Goal: Task Accomplishment & Management: Complete application form

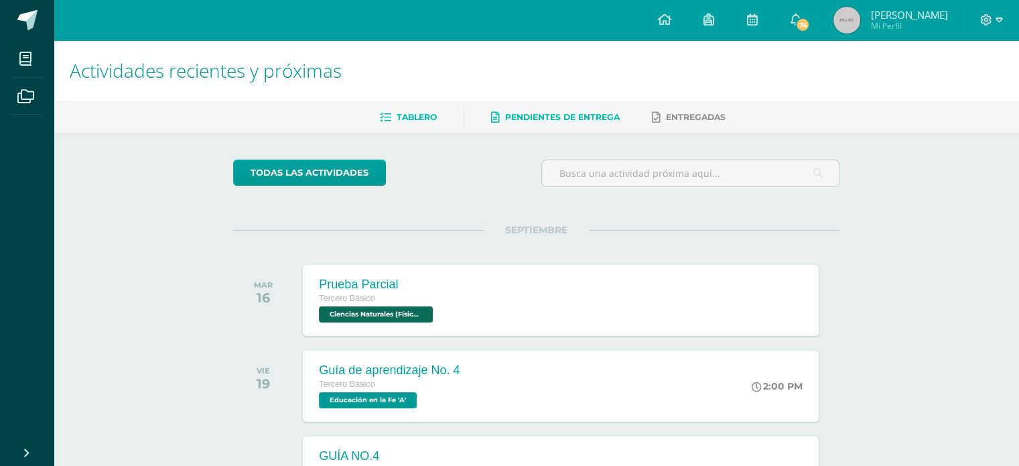
click at [550, 123] on link "Pendientes de entrega" at bounding box center [555, 117] width 129 height 21
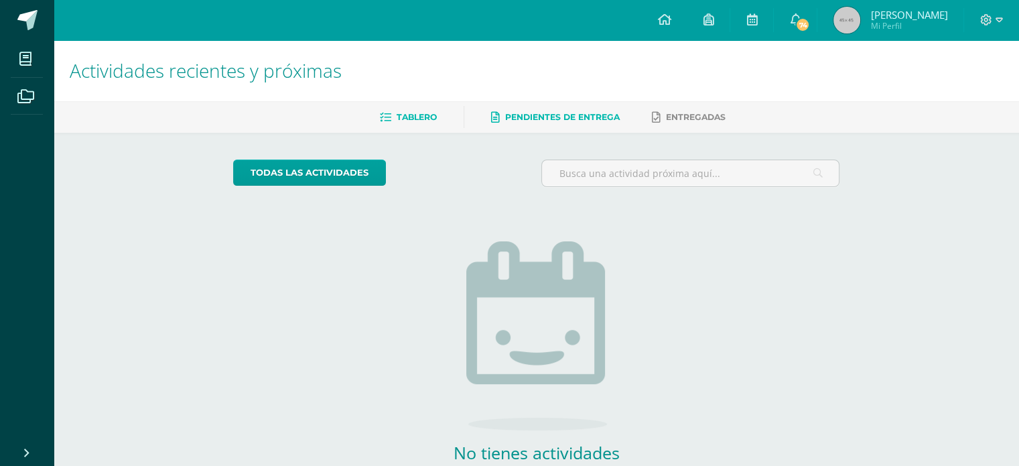
click at [421, 119] on span "Tablero" at bounding box center [417, 117] width 40 height 10
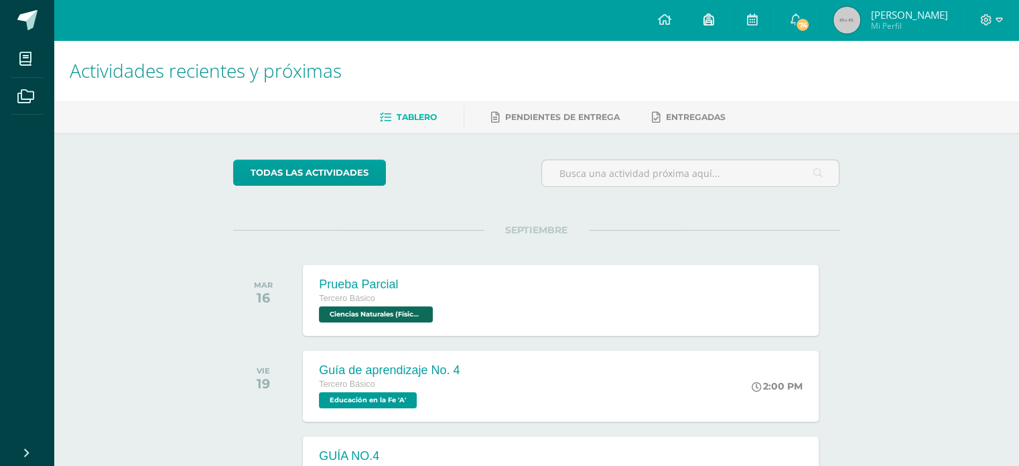
click at [714, 21] on icon at bounding box center [708, 19] width 11 height 12
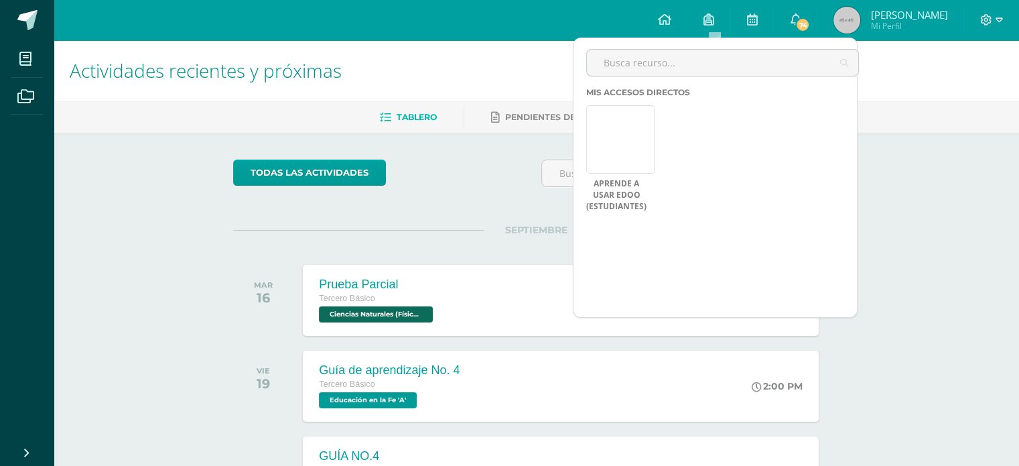
click at [942, 114] on ul "Tablero Pendientes de entrega Entregadas" at bounding box center [553, 117] width 966 height 22
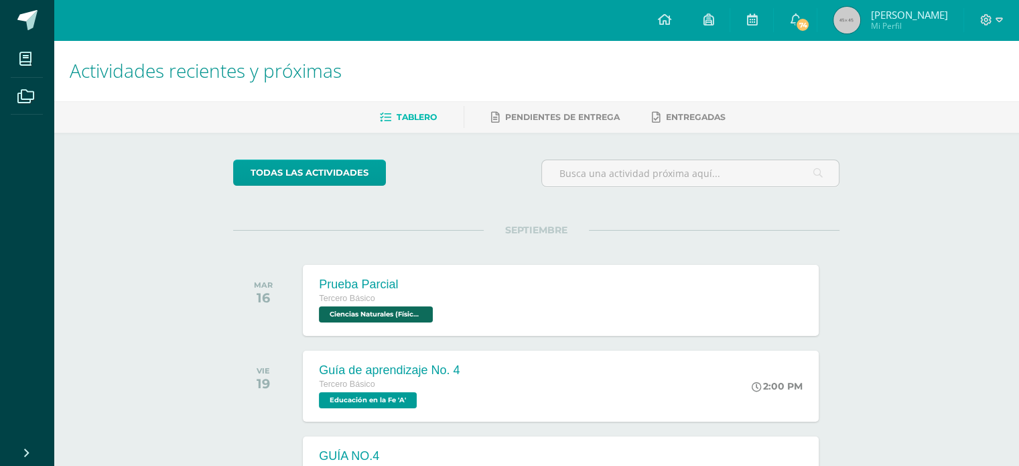
click at [893, 29] on span "Mi Perfil" at bounding box center [909, 25] width 77 height 11
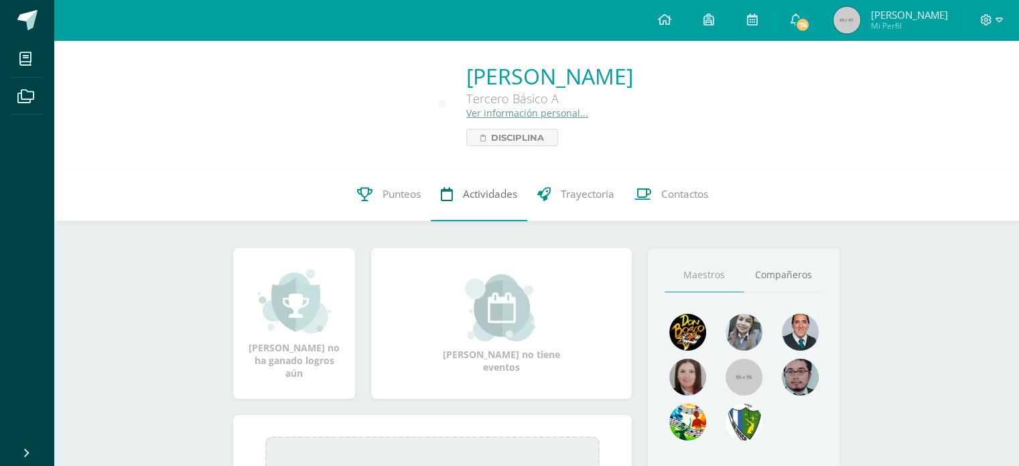
click at [483, 201] on span "Actividades" at bounding box center [490, 194] width 54 height 14
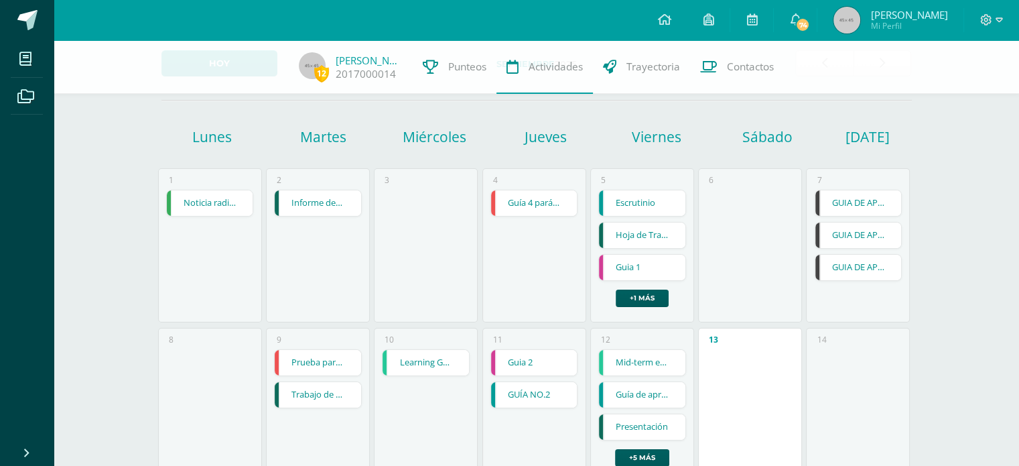
scroll to position [67, 0]
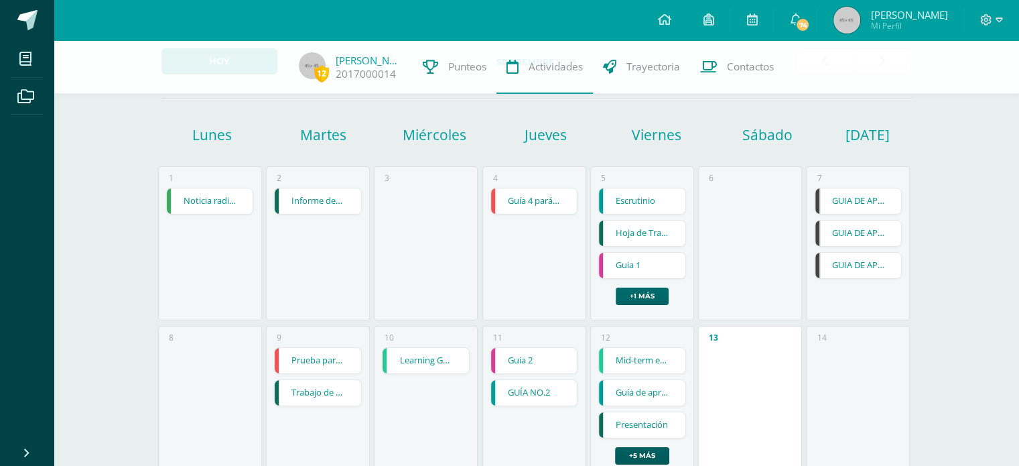
click at [643, 292] on link "+1 más" at bounding box center [642, 296] width 53 height 17
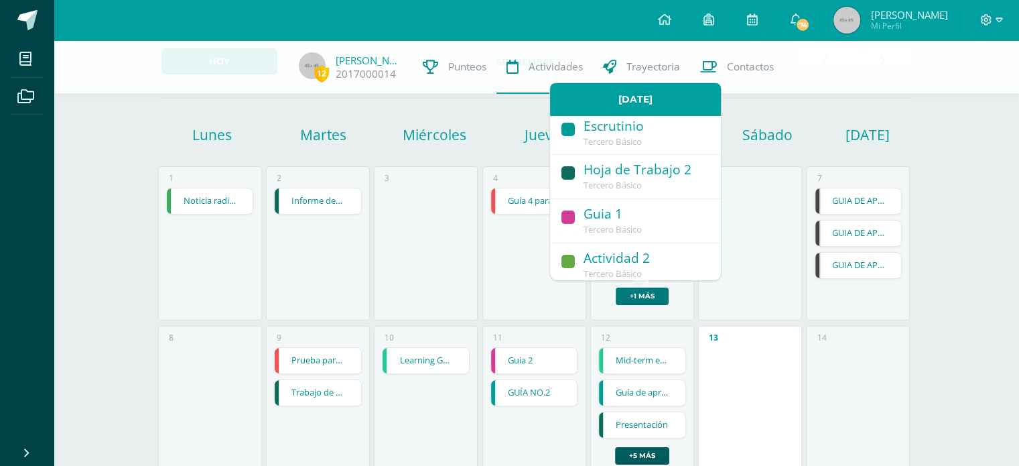
scroll to position [0, 0]
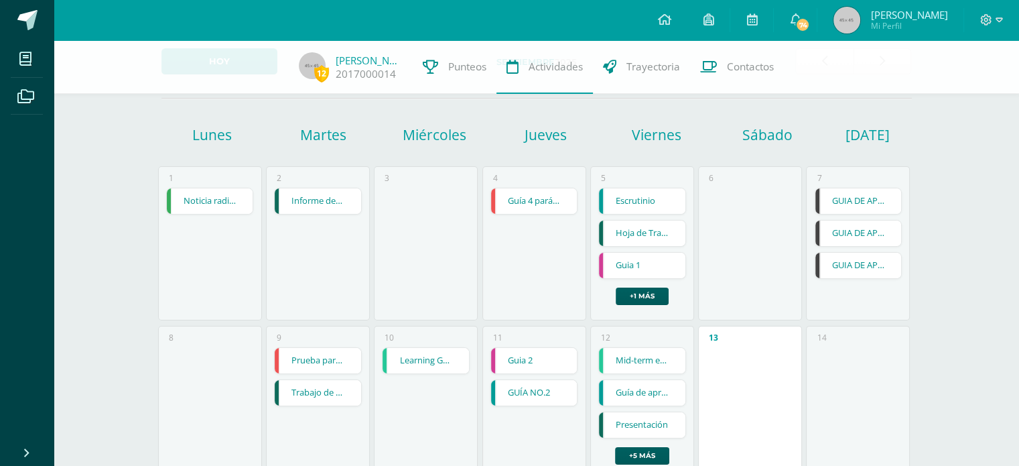
click at [856, 204] on link "GUIA DE APRENDIZAJE NO 3" at bounding box center [859, 200] width 86 height 25
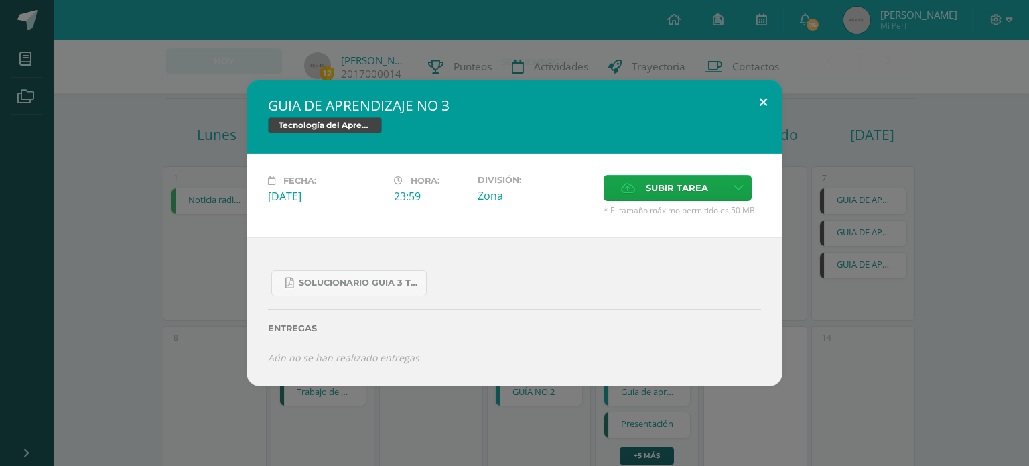
drag, startPoint x: 753, startPoint y: 106, endPoint x: 760, endPoint y: 109, distance: 7.5
click at [753, 106] on button at bounding box center [764, 103] width 38 height 46
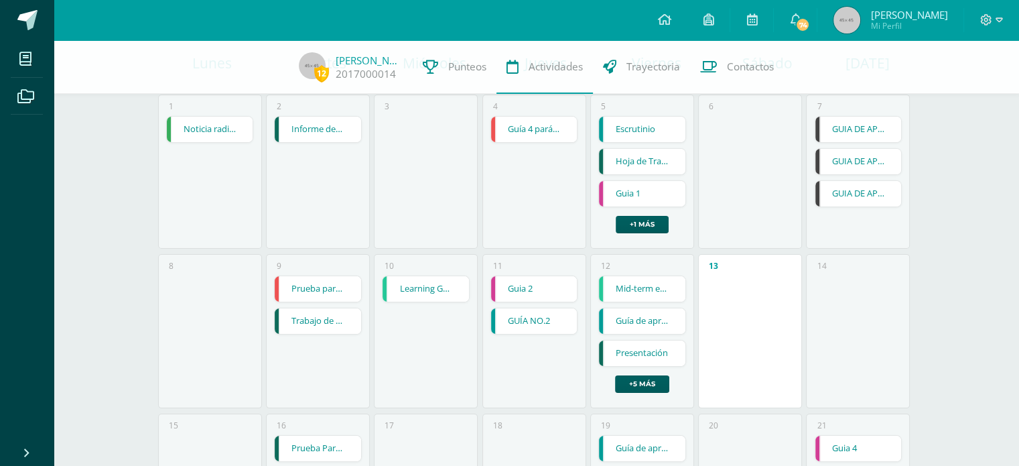
scroll to position [201, 0]
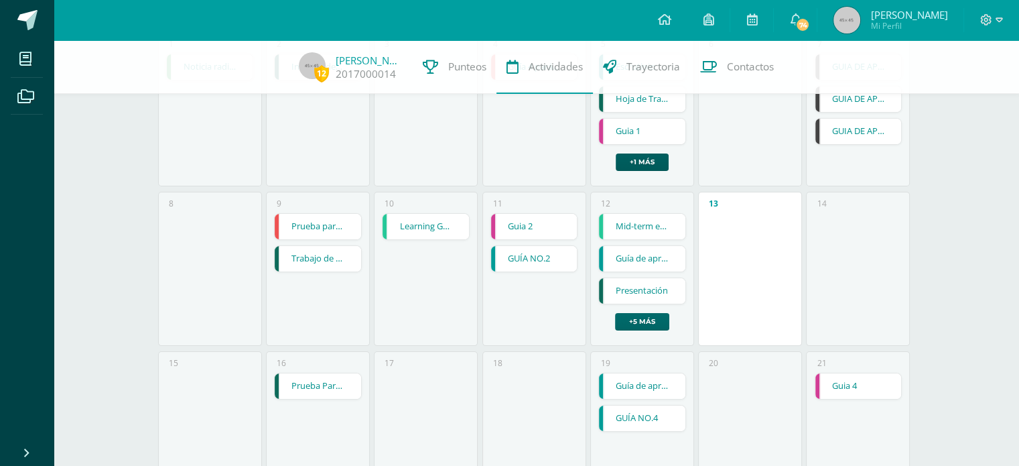
click at [641, 316] on link "+5 más" at bounding box center [642, 321] width 54 height 17
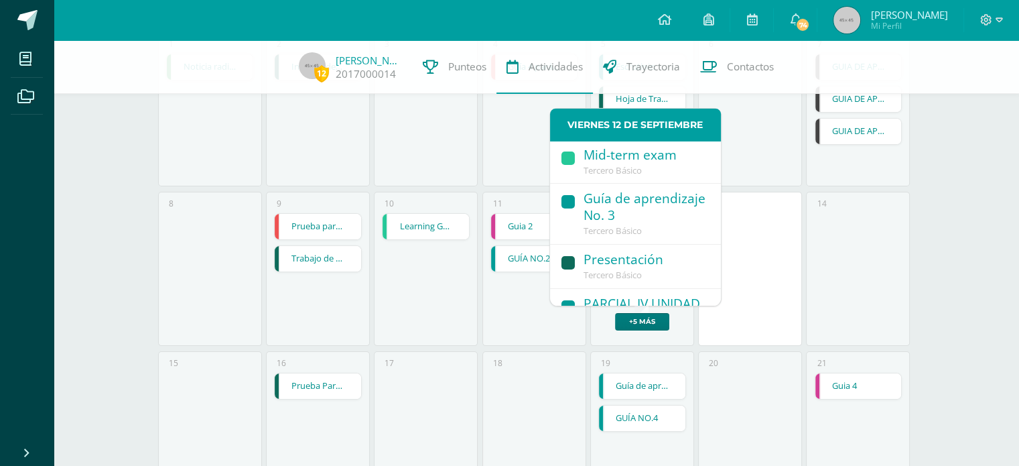
scroll to position [0, 0]
click at [616, 203] on div "Guía de aprendizaje No. 3" at bounding box center [646, 209] width 124 height 35
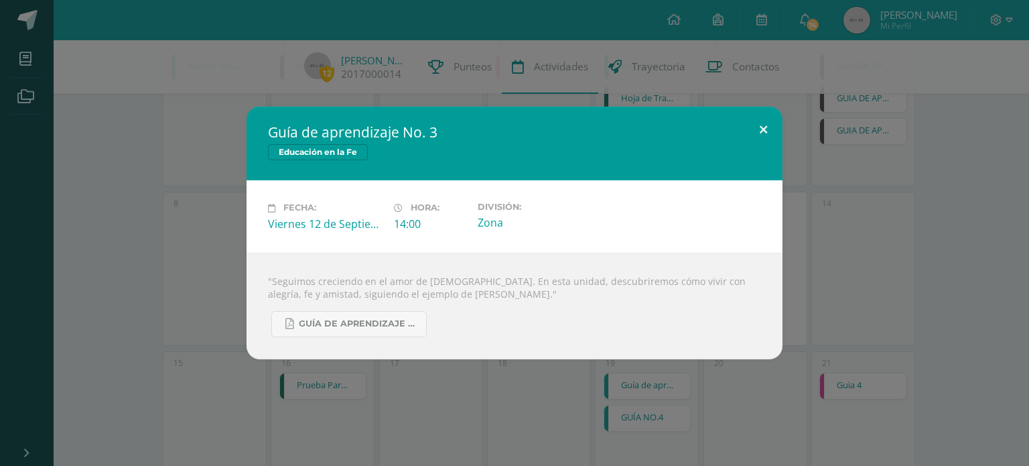
click at [751, 125] on button at bounding box center [764, 130] width 38 height 46
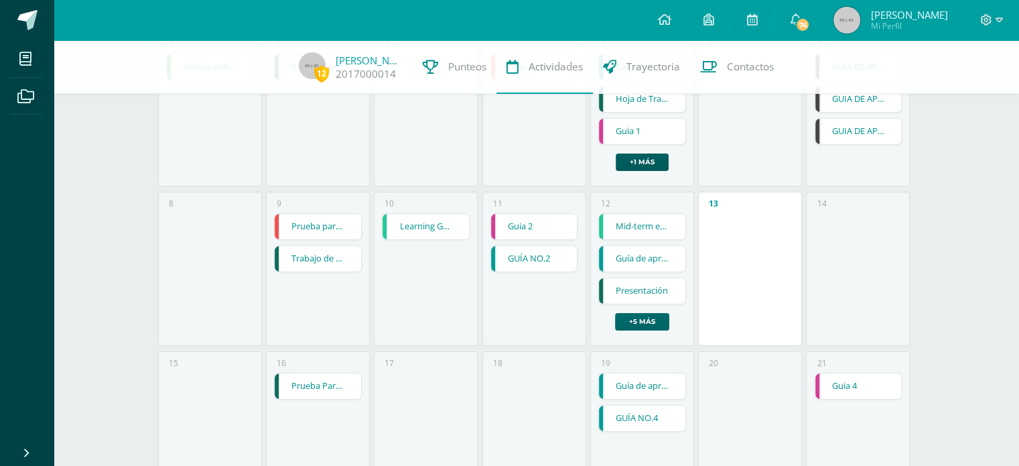
click at [628, 317] on link "+5 más" at bounding box center [642, 321] width 54 height 17
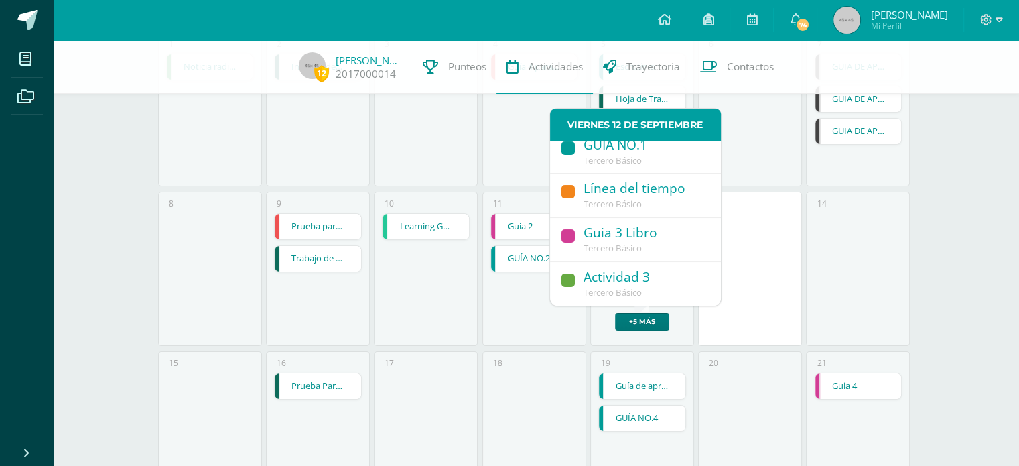
scroll to position [219, 0]
click at [621, 165] on span "Tercero Básico" at bounding box center [613, 160] width 58 height 12
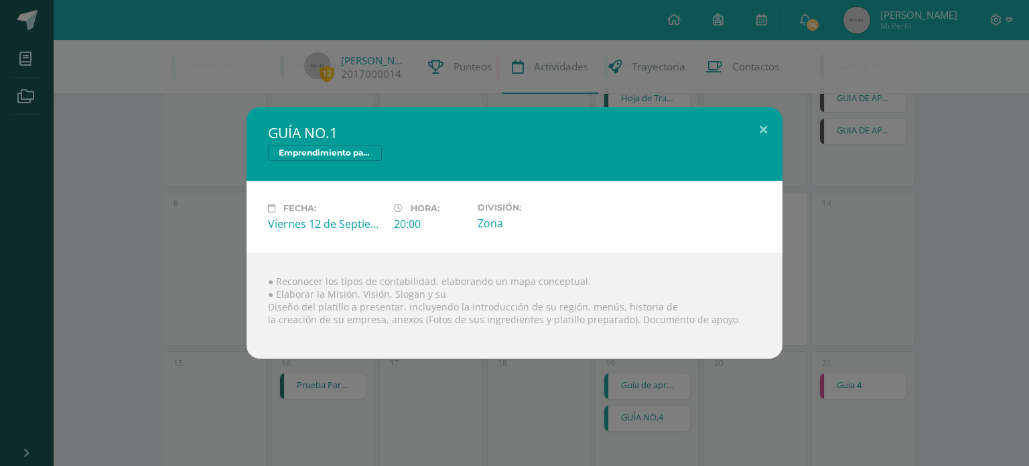
click at [743, 127] on h2 "GUÍA NO.1" at bounding box center [514, 132] width 493 height 19
click at [768, 127] on button at bounding box center [764, 130] width 38 height 46
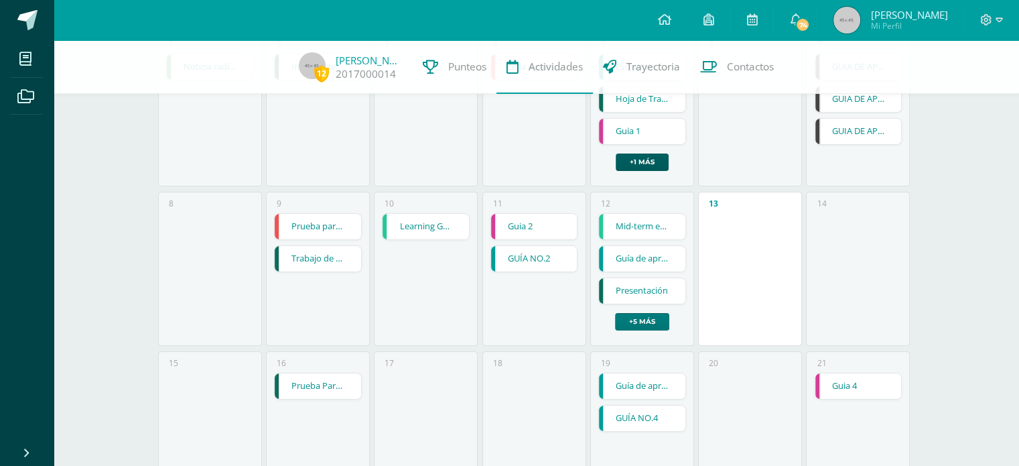
click at [637, 321] on link "+5 más" at bounding box center [642, 321] width 54 height 17
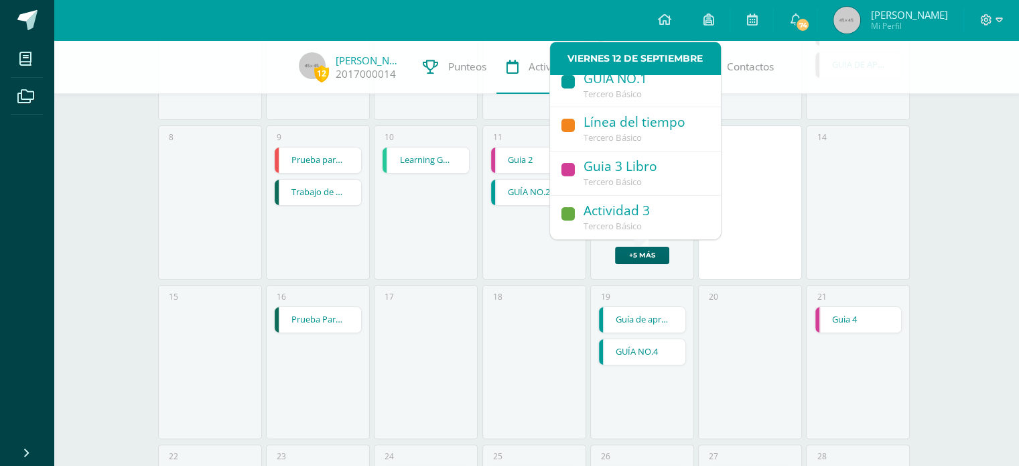
scroll to position [268, 0]
click at [617, 209] on div "Actividad 3" at bounding box center [646, 211] width 124 height 18
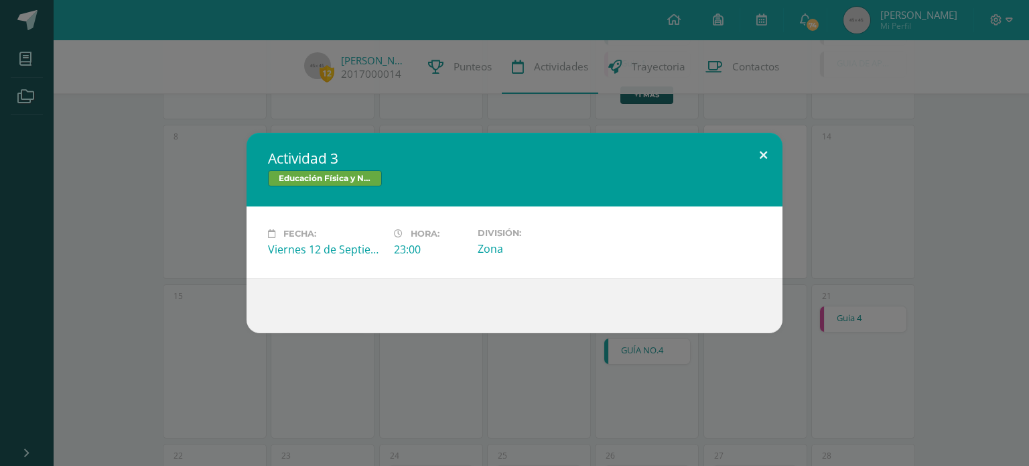
click at [753, 152] on button at bounding box center [764, 156] width 38 height 46
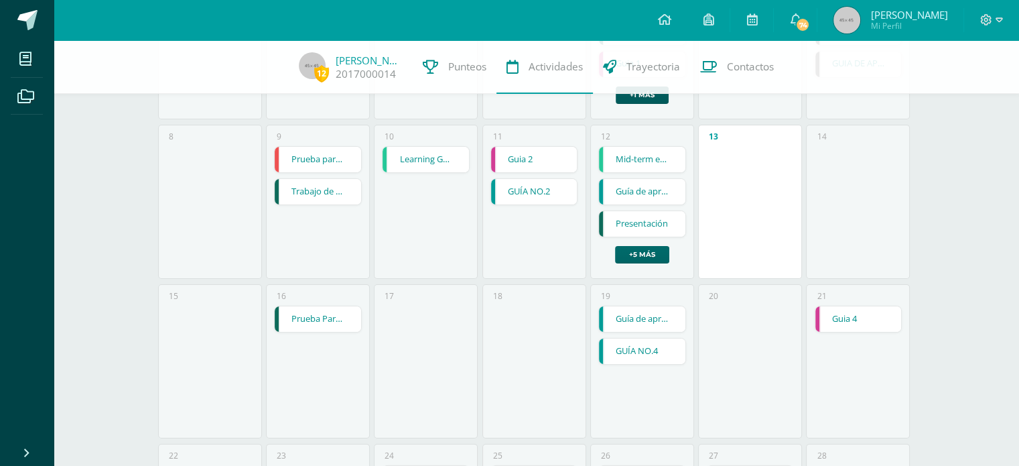
click at [641, 254] on link "+5 más" at bounding box center [642, 254] width 54 height 17
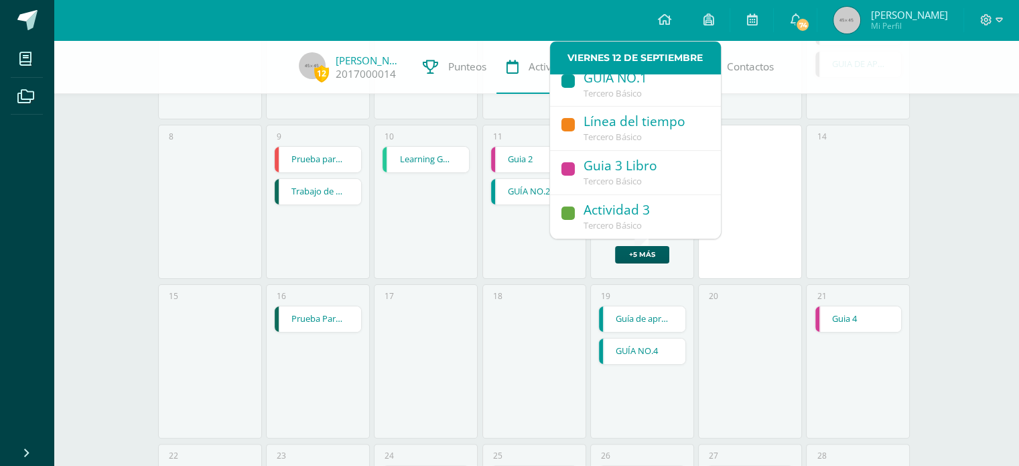
click at [619, 174] on div "Guia 3 Libro" at bounding box center [646, 166] width 124 height 18
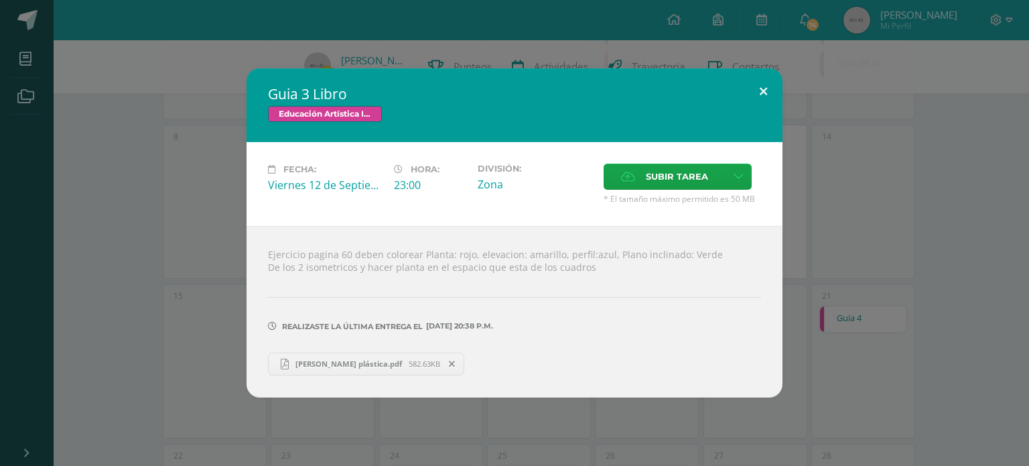
click at [761, 93] on button at bounding box center [764, 91] width 38 height 46
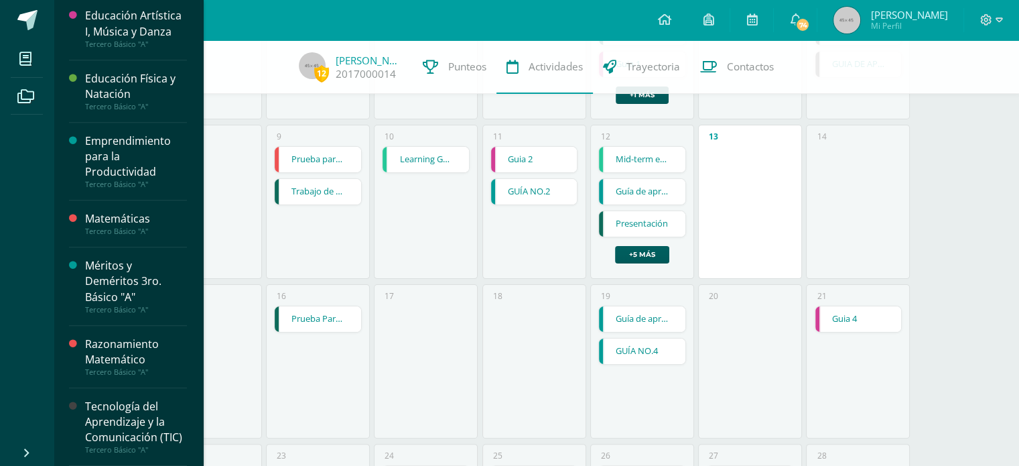
scroll to position [609, 0]
click at [95, 409] on div "Tecnología del Aprendizaje y la Comunicación (TIC)" at bounding box center [136, 422] width 102 height 46
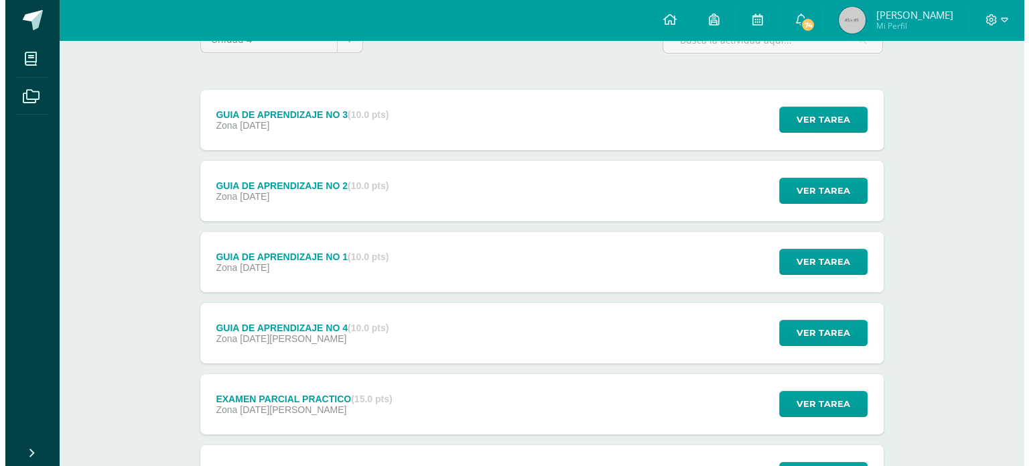
scroll to position [134, 0]
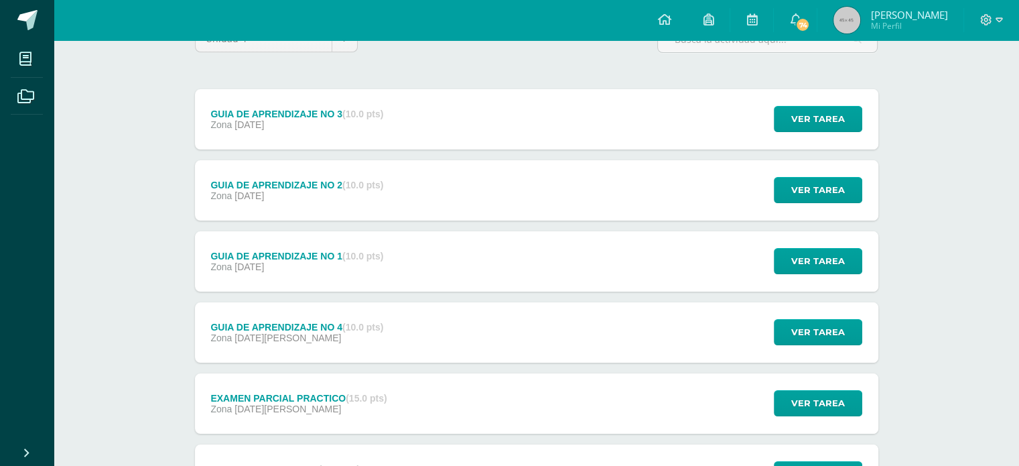
click at [726, 127] on div "GUIA DE APRENDIZAJE NO 3 (10.0 pts) Zona 07 de Septiembre Ver tarea GUIA DE APR…" at bounding box center [537, 119] width 684 height 60
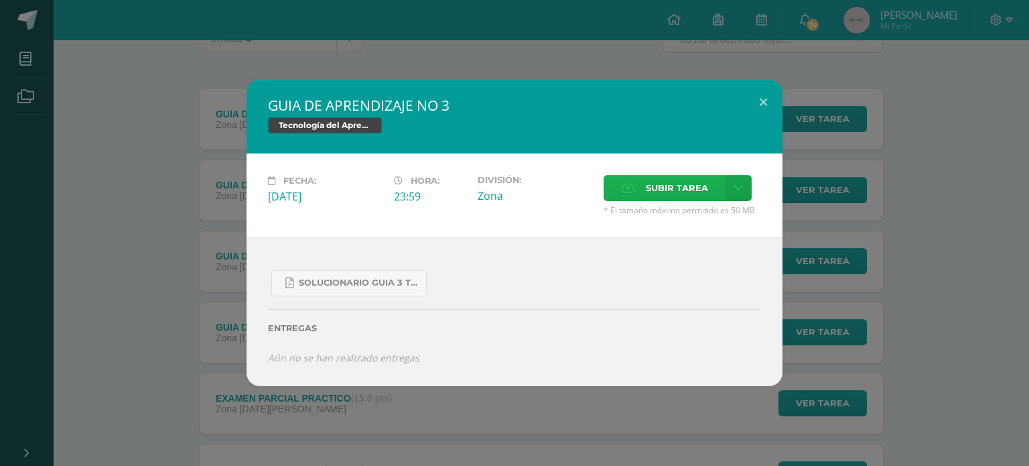
click at [649, 187] on span "Subir tarea" at bounding box center [677, 188] width 62 height 25
click at [0, 0] on input "Subir tarea" at bounding box center [0, 0] width 0 height 0
click at [738, 191] on icon at bounding box center [739, 187] width 10 height 11
click at [700, 218] on span "Subir enlace" at bounding box center [681, 217] width 56 height 13
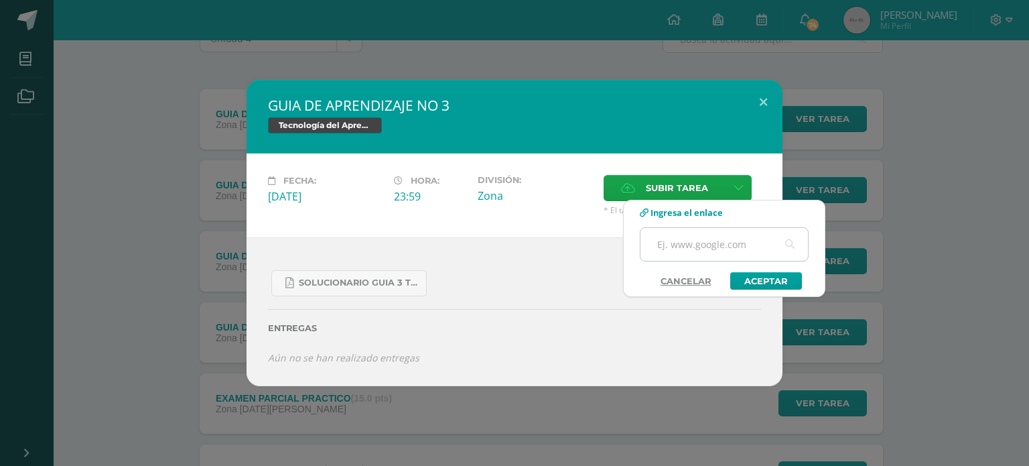
click at [716, 245] on input "text" at bounding box center [725, 244] width 168 height 33
paste input "https://youtu.be/Lse3RNHMiW0"
drag, startPoint x: 657, startPoint y: 244, endPoint x: 794, endPoint y: 250, distance: 136.2
click at [794, 250] on div "https://youtu.be/Lse3RNHMiW0" at bounding box center [724, 244] width 169 height 34
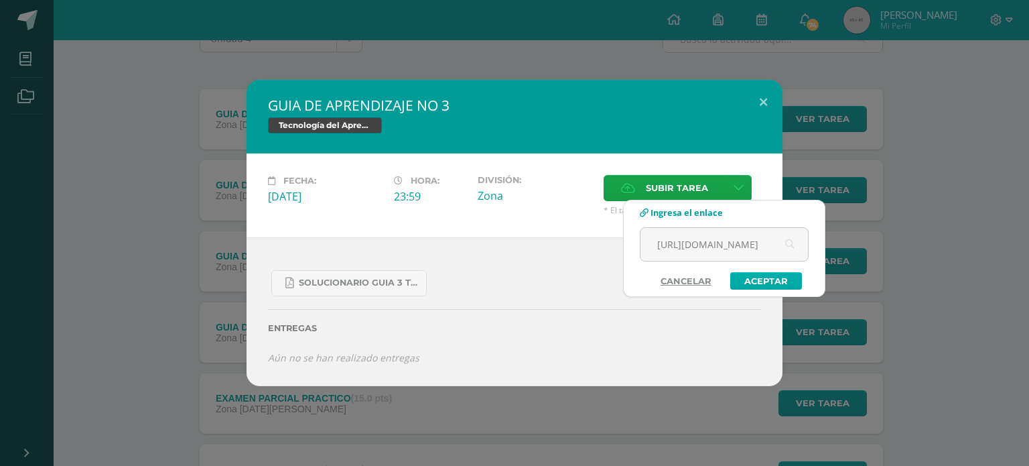
type input "https://youtu.be/Lse3RNHMiW0"
click at [759, 281] on link "Aceptar" at bounding box center [767, 280] width 72 height 17
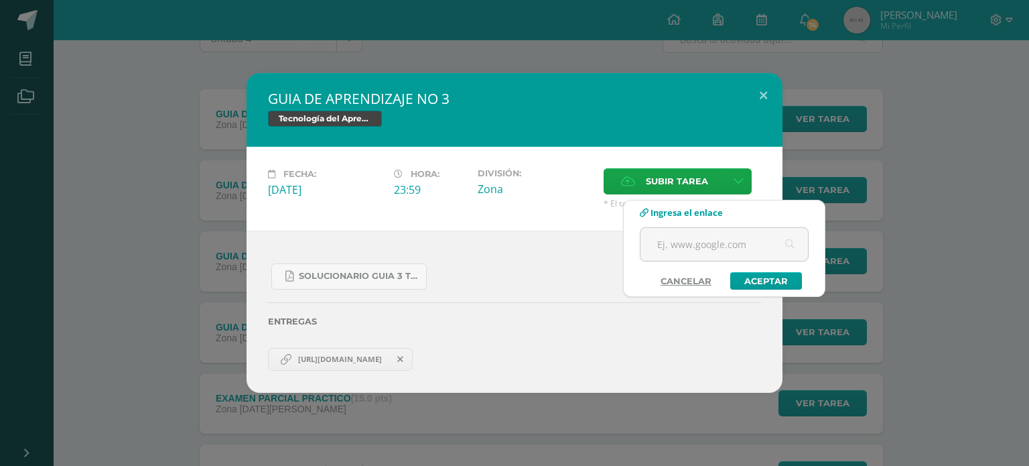
click at [400, 108] on h2 "GUIA DE APRENDIZAJE NO 3" at bounding box center [514, 98] width 493 height 19
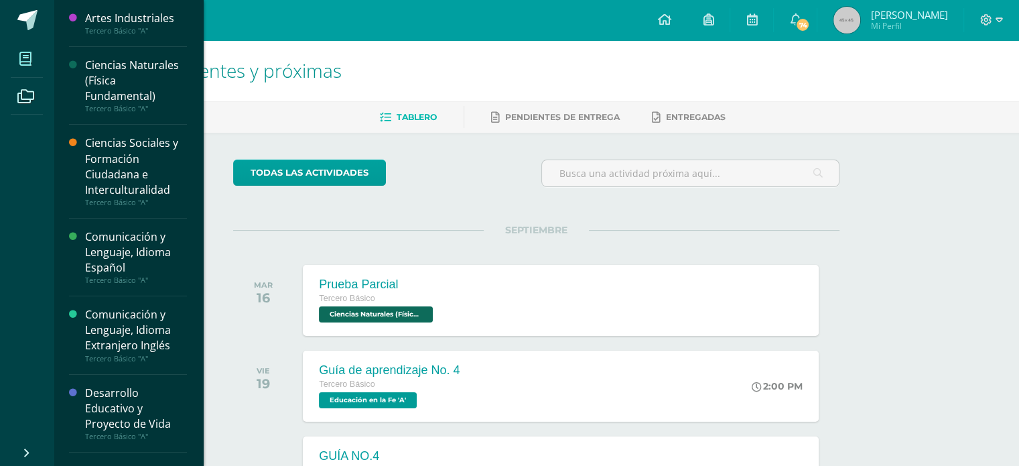
click at [24, 52] on icon at bounding box center [25, 58] width 12 height 13
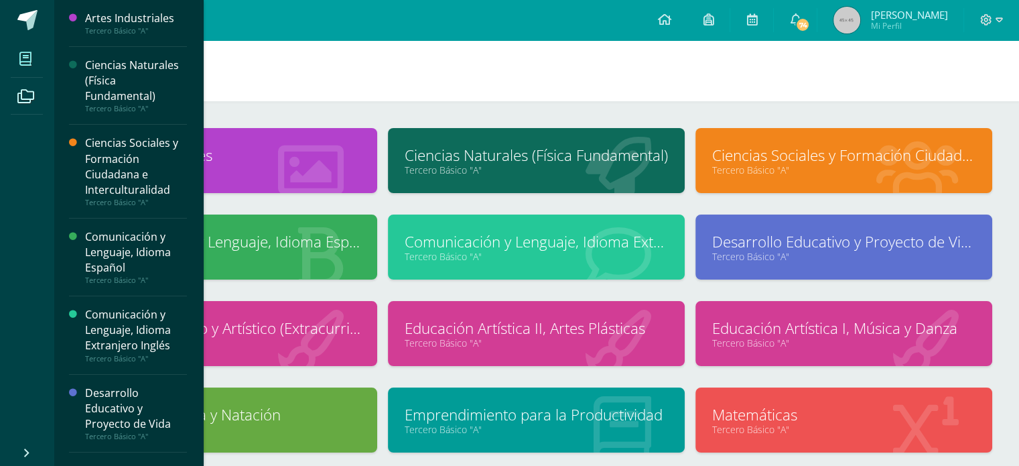
click at [26, 72] on span at bounding box center [26, 59] width 30 height 30
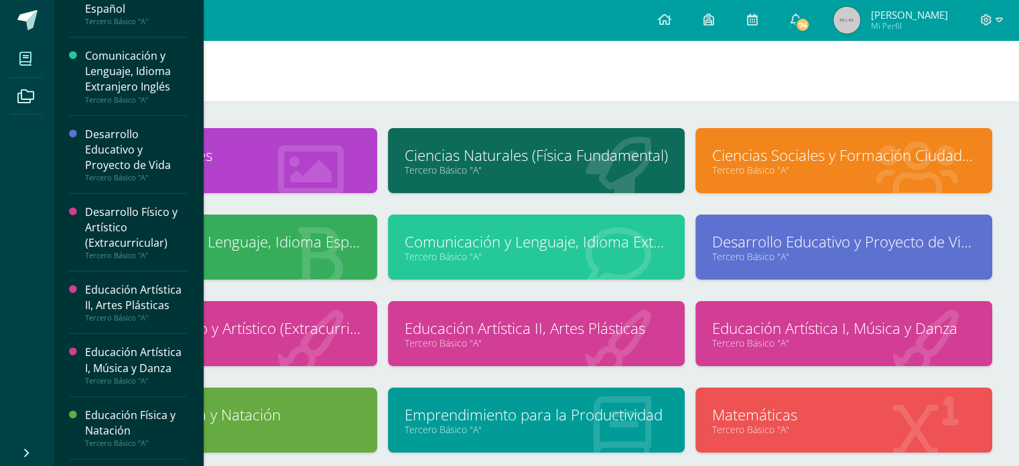
scroll to position [365, 0]
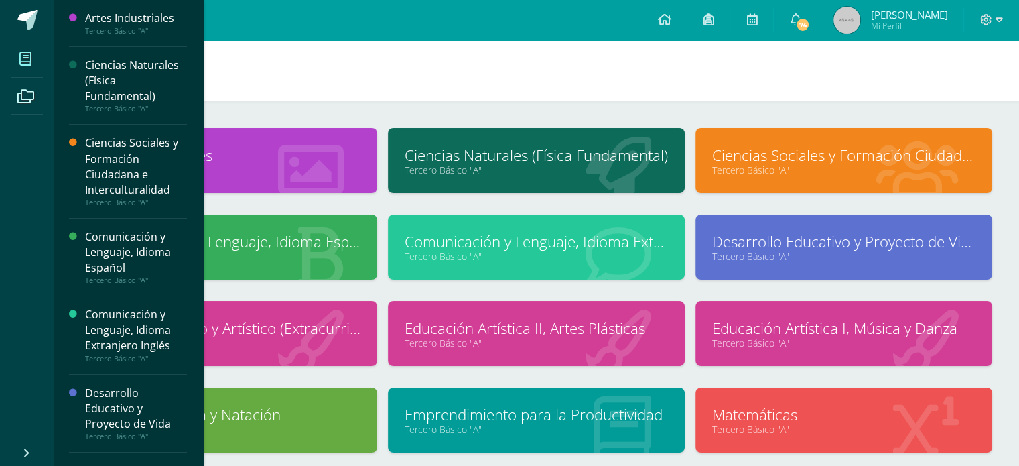
click at [34, 48] on span at bounding box center [26, 59] width 30 height 30
click at [19, 60] on icon at bounding box center [25, 58] width 12 height 13
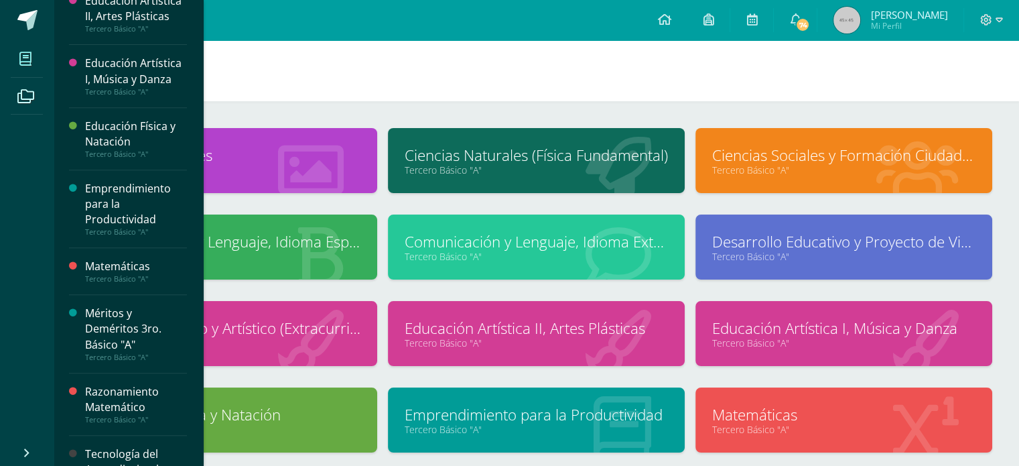
scroll to position [609, 0]
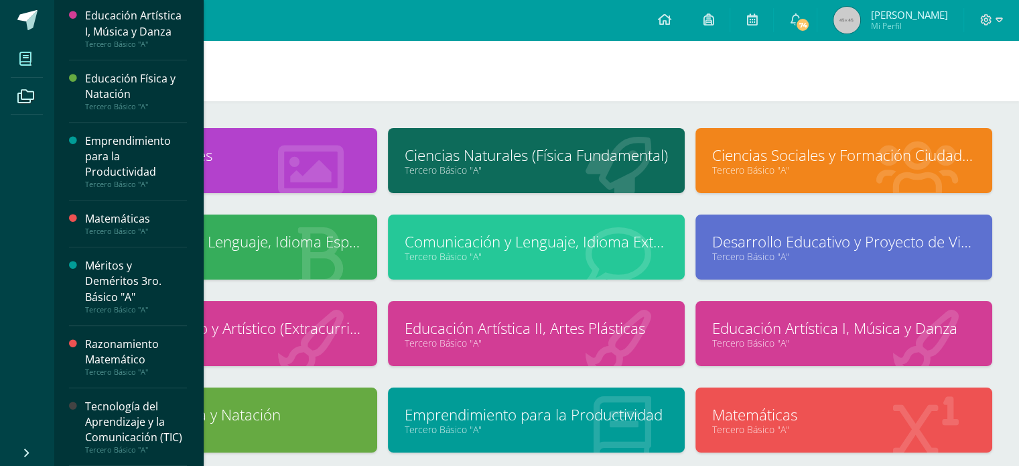
click at [132, 399] on div "Tecnología del Aprendizaje y la Comunicación (TIC)" at bounding box center [136, 422] width 102 height 46
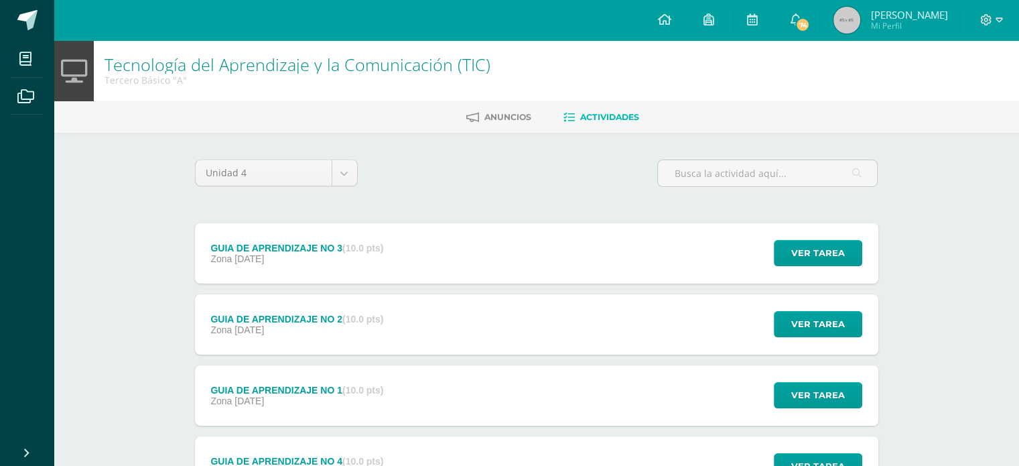
click at [329, 249] on div "GUIA DE APRENDIZAJE NO 3 (10.0 pts)" at bounding box center [296, 248] width 173 height 11
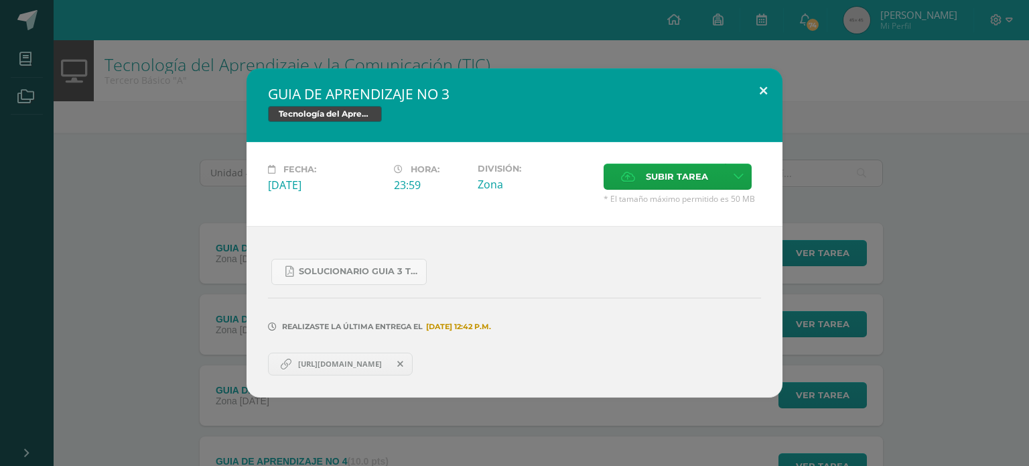
click at [751, 90] on button at bounding box center [764, 91] width 38 height 46
